Goal: Obtain resource: Download file/media

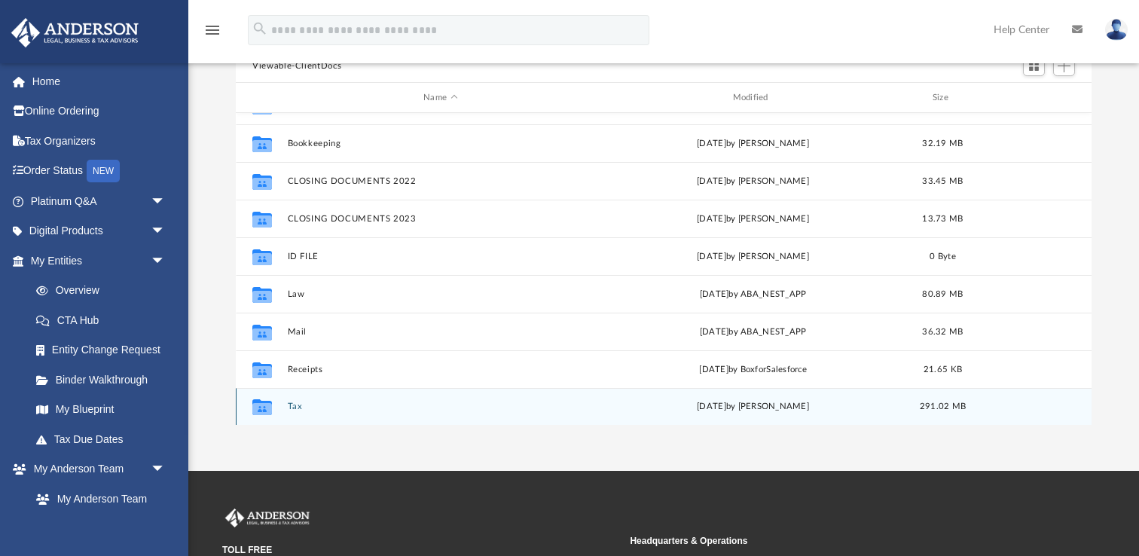
scroll to position [150, 0]
click at [287, 405] on div "Collaborated Folder Tax [DATE] by [PERSON_NAME] 291.02 MB" at bounding box center [664, 406] width 856 height 38
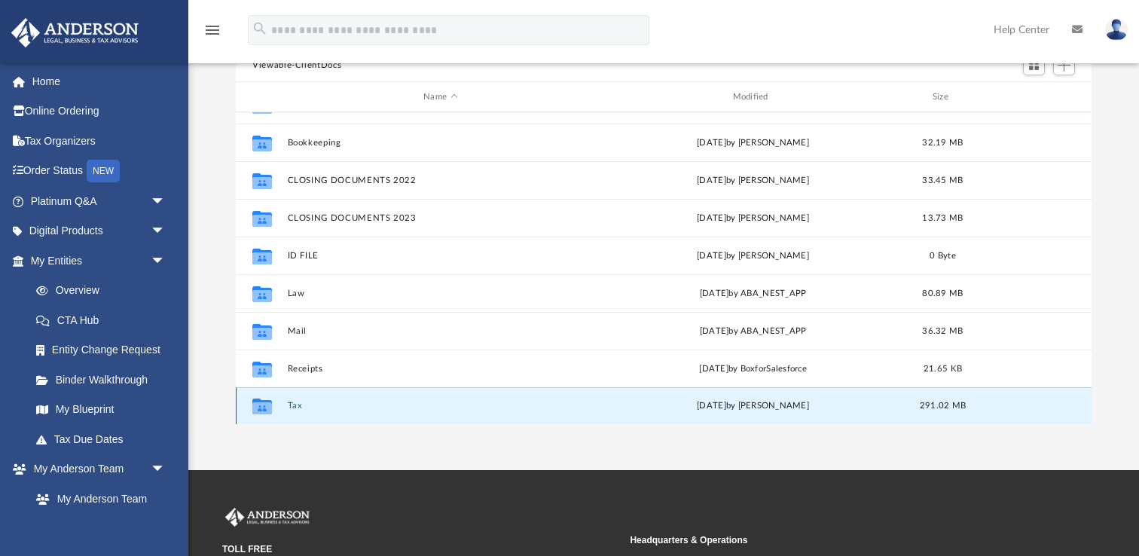
click at [293, 408] on button "Tax" at bounding box center [441, 406] width 306 height 10
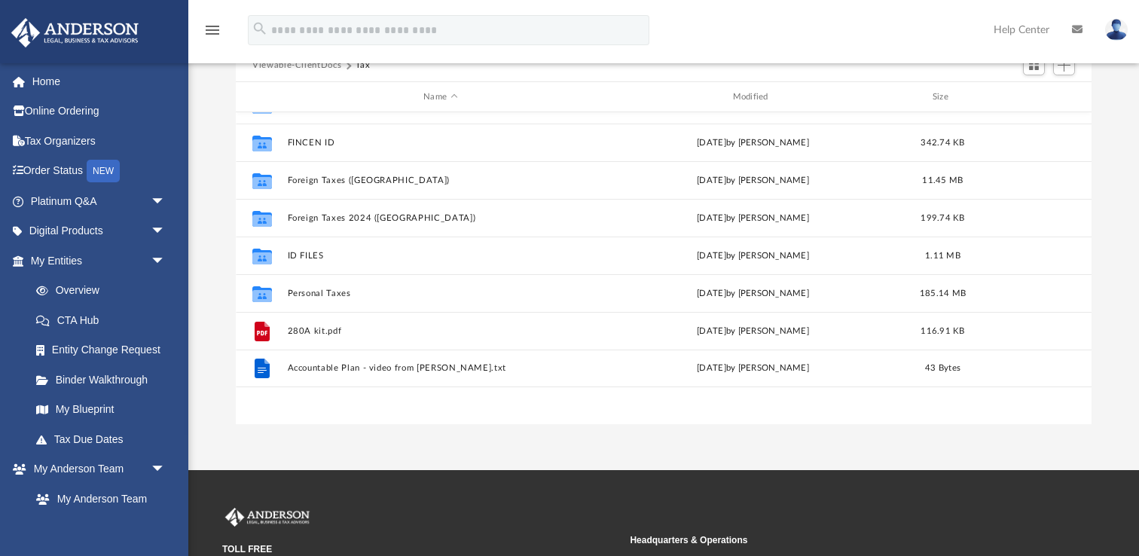
scroll to position [0, 0]
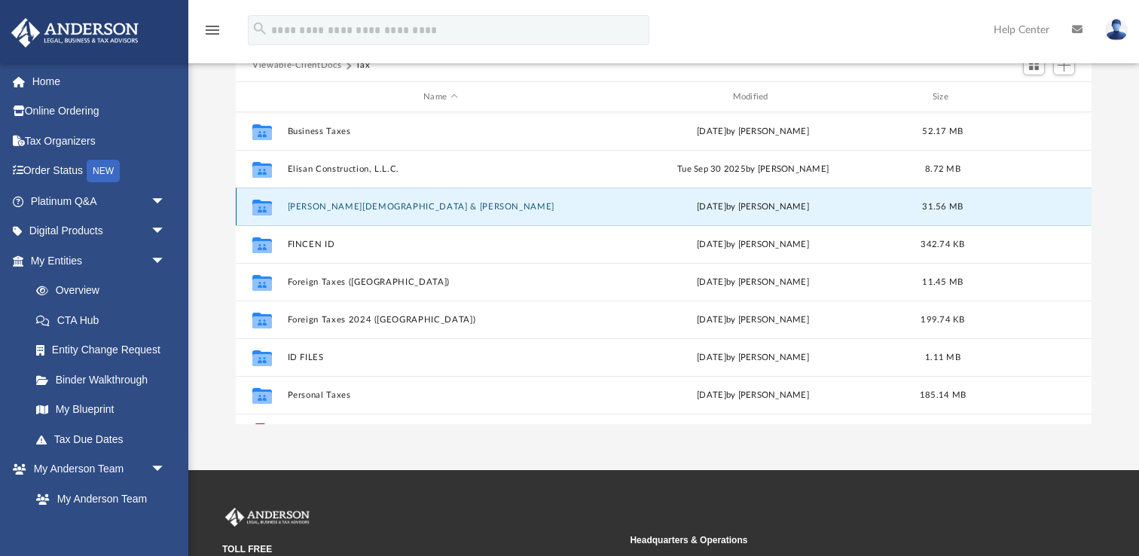
click at [350, 205] on button "[PERSON_NAME][DEMOGRAPHIC_DATA] & [PERSON_NAME]" at bounding box center [441, 207] width 306 height 10
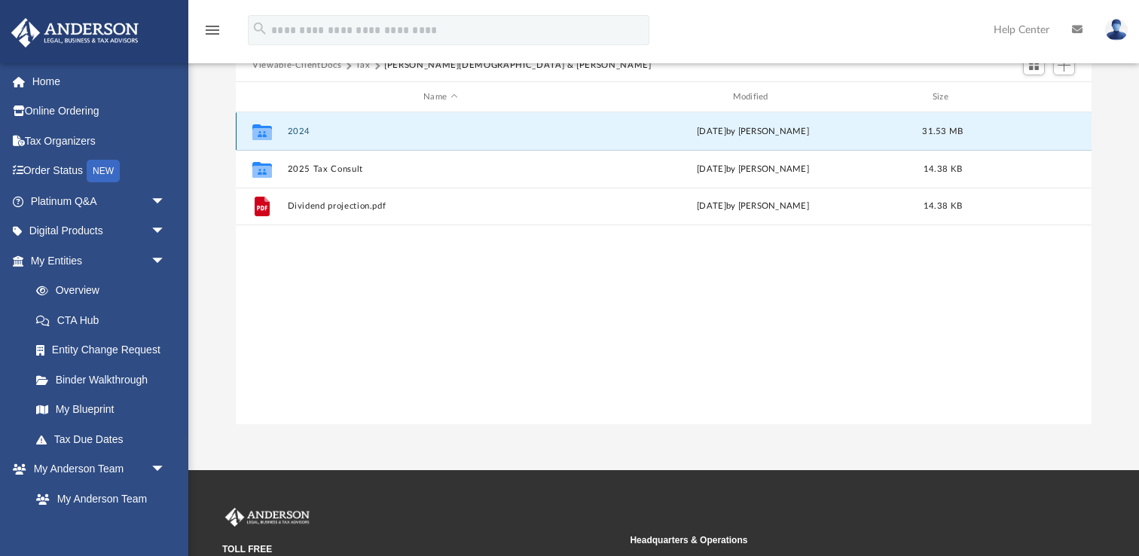
click at [304, 131] on button "2024" at bounding box center [441, 132] width 306 height 10
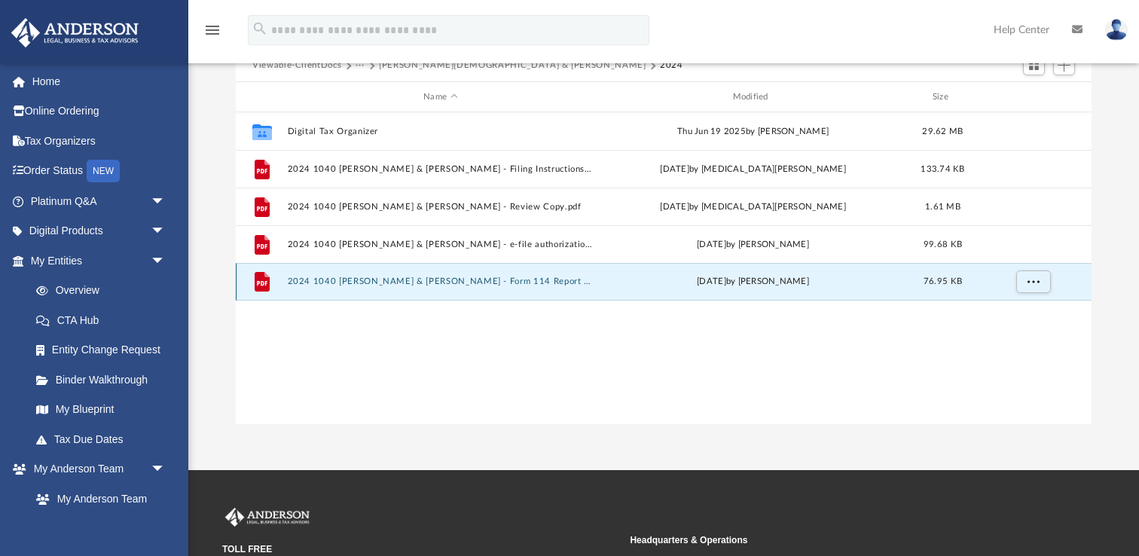
click at [316, 278] on button "2024 1040 [PERSON_NAME] & [PERSON_NAME] - Form 114 Report of Foreign Bank and F…" at bounding box center [441, 281] width 306 height 10
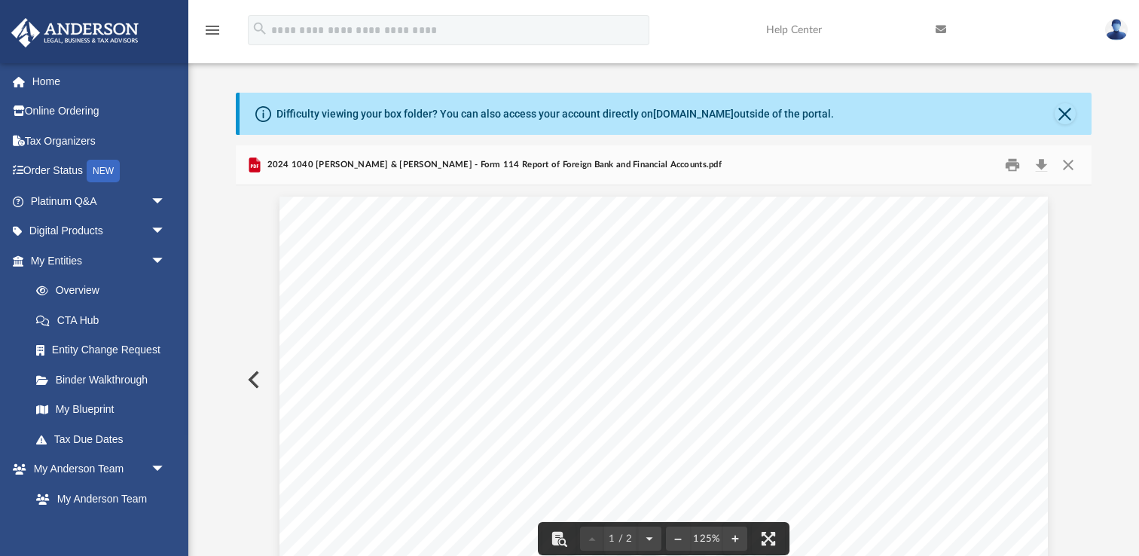
click at [251, 378] on button "Preview" at bounding box center [252, 380] width 33 height 42
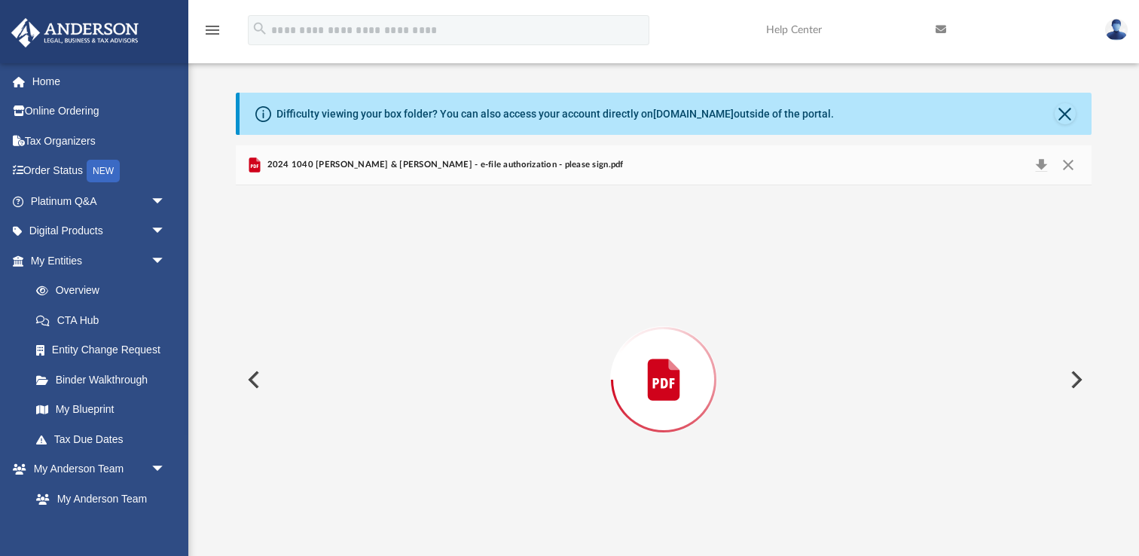
scroll to position [18, 0]
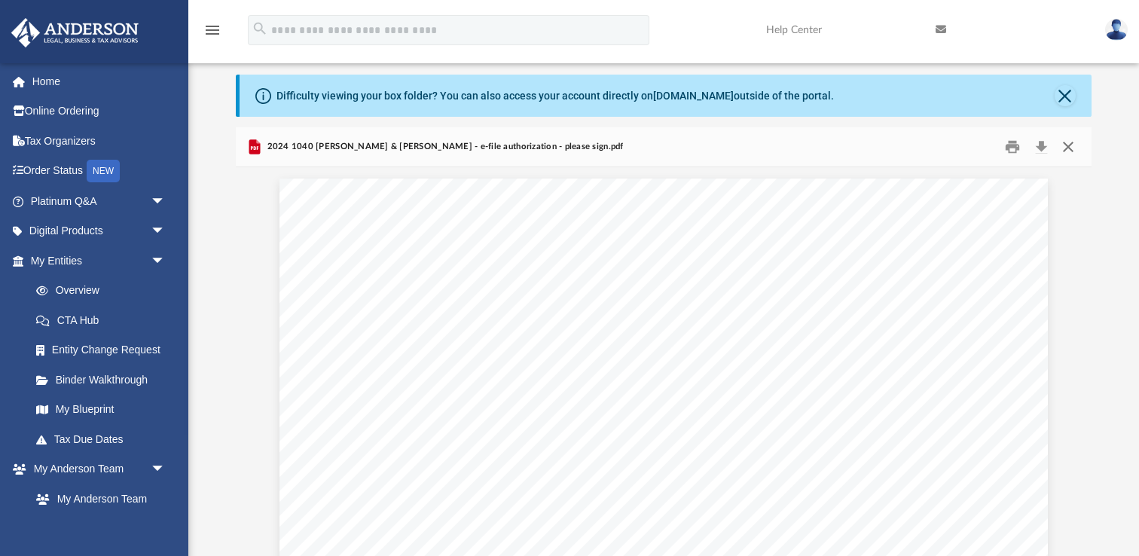
click at [1070, 143] on button "Close" at bounding box center [1068, 147] width 27 height 23
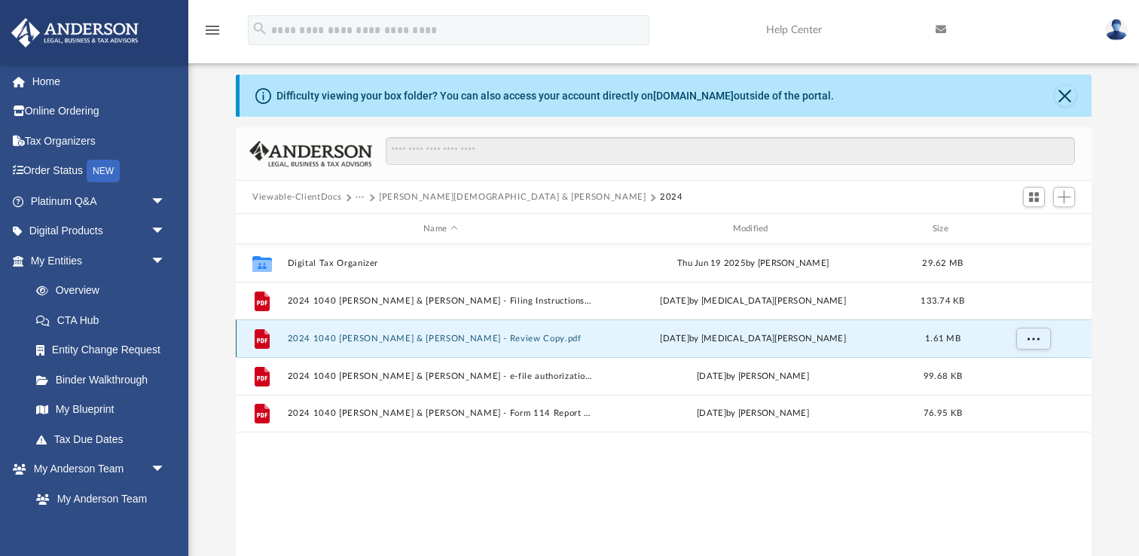
click at [431, 341] on button "2024 1040 [PERSON_NAME] & [PERSON_NAME] - Review Copy.pdf" at bounding box center [441, 339] width 306 height 10
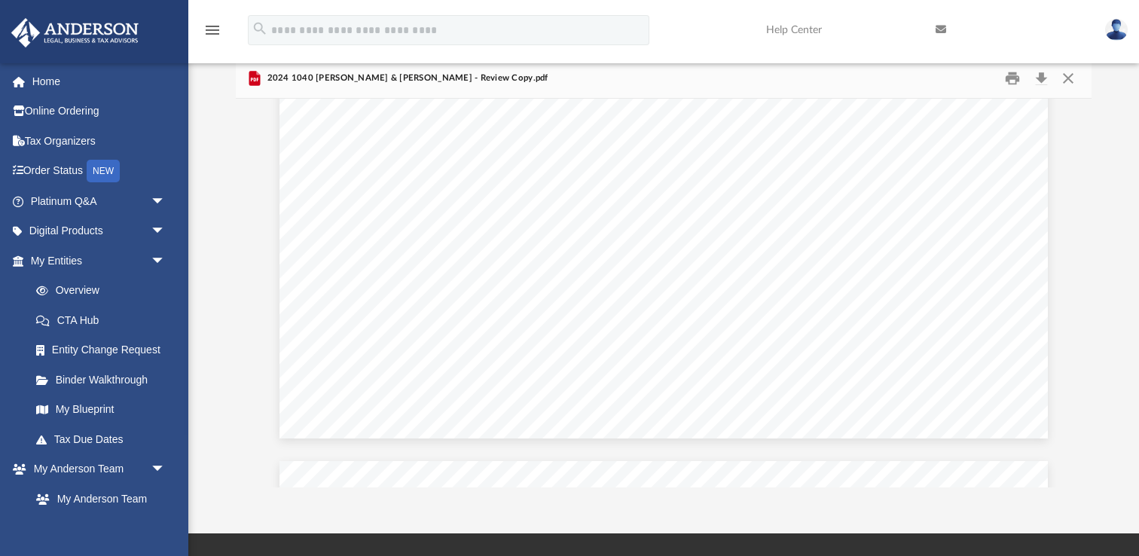
scroll to position [33207, 0]
click at [429, 304] on span "Multiply line 36 by 25% (0.25)" at bounding box center [409, 302] width 130 height 10
click at [429, 304] on span "Adjustments to line 15" at bounding box center [388, 309] width 89 height 10
